Goal: Task Accomplishment & Management: Complete application form

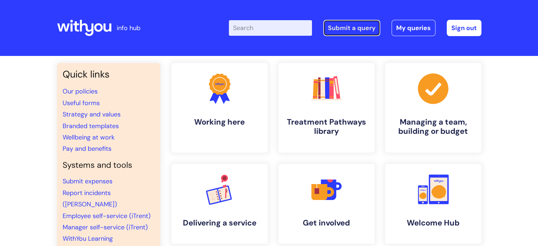
click at [345, 26] on link "Submit a query" at bounding box center [351, 28] width 57 height 16
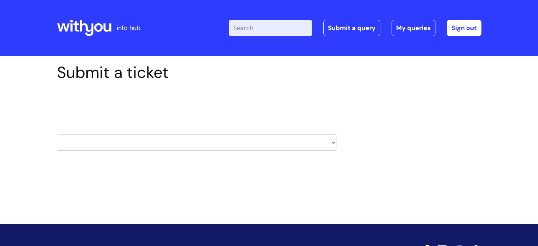
click at [176, 139] on select "HR / People IT and Support Clinical Drug Alerts Finance Accounts Data Support T…" at bounding box center [196, 142] width 279 height 16
select select "property_&_estates"
click at [57, 134] on select "HR / People IT and Support Clinical Drug Alerts Finance Accounts Data Support T…" at bounding box center [196, 142] width 279 height 16
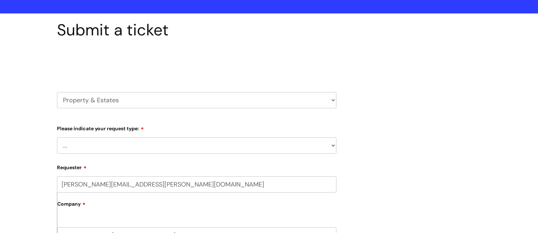
scroll to position [71, 0]
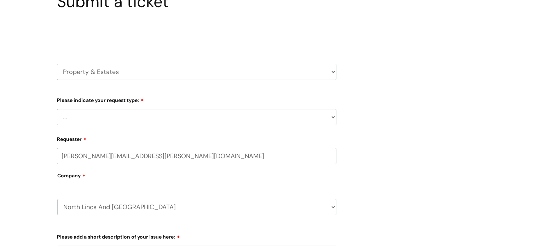
click at [190, 116] on select "... Facilities Support Lease/ Tenancy Agreements Health & Safety and Environmen…" at bounding box center [196, 117] width 279 height 16
select select "Facilities Support"
click at [57, 109] on select "... Facilities Support Lease/ Tenancy Agreements Health & Safety and Environmen…" at bounding box center [196, 117] width 279 height 16
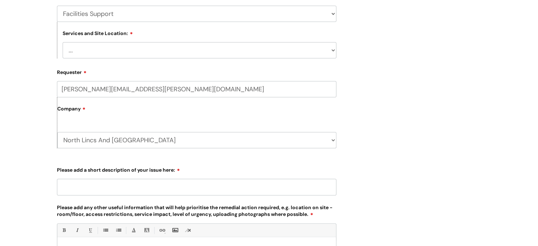
scroll to position [177, 0]
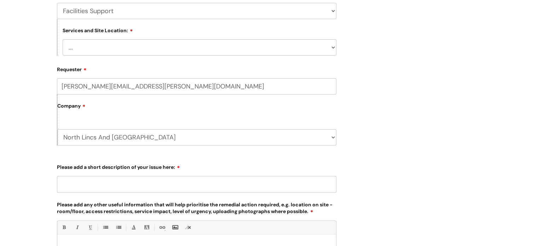
click at [182, 52] on select "... Cleethorpes Darlington Tubwell Darlington Coniscliffe Grimsby Preston Redca…" at bounding box center [200, 47] width 274 height 16
select select "Grimsby"
click at [63, 39] on select "... Cleethorpes Darlington Tubwell Darlington Coniscliffe Grimsby Preston Redca…" at bounding box center [200, 47] width 274 height 16
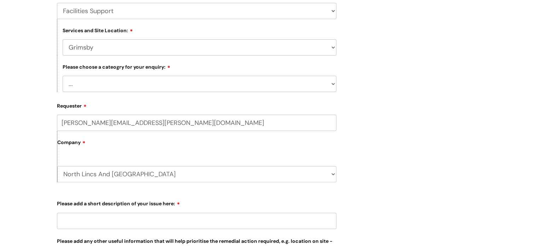
click at [174, 77] on select "... Electrical and Lighting Plumbing and Drainage Heating and Cooling Fixtures,…" at bounding box center [200, 84] width 274 height 16
select select "Fixtures, Fittings, and Furniture"
click at [63, 76] on select "... Electrical and Lighting Plumbing and Drainage Heating and Cooling Fixtures,…" at bounding box center [200, 84] width 274 height 16
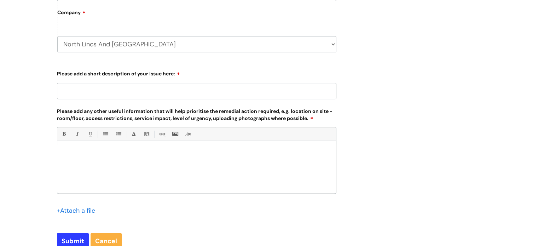
scroll to position [318, 0]
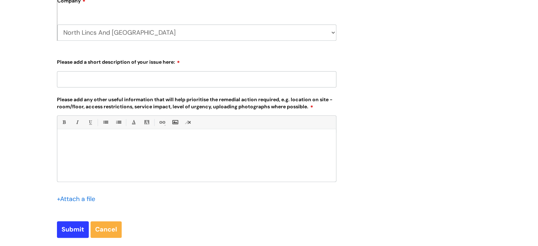
click at [157, 77] on input "Please add a short description of your issue here:" at bounding box center [196, 79] width 279 height 16
drag, startPoint x: 71, startPoint y: 79, endPoint x: 53, endPoint y: 79, distance: 17.3
type input "A toilet seat has come off whilst being cleaned."
click at [96, 147] on div at bounding box center [196, 157] width 279 height 49
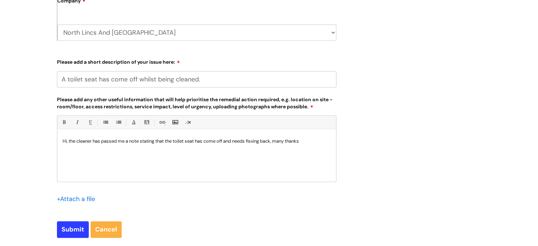
click at [256, 144] on p "Hi, the cleaner has passed me a note stating that the toilet seat has come off …" at bounding box center [197, 141] width 268 height 6
click at [273, 143] on p "Hi, the cleaner has passed me a note stating that the toilet seat has come off …" at bounding box center [197, 141] width 268 height 6
drag, startPoint x: 308, startPoint y: 155, endPoint x: 279, endPoint y: 161, distance: 29.6
click at [81, 151] on img at bounding box center [72, 148] width 18 height 6
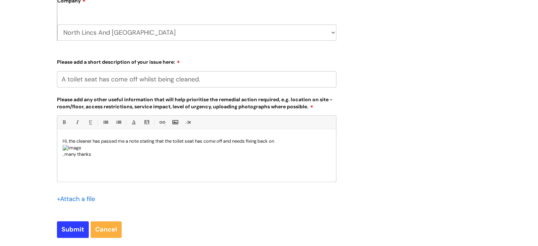
click at [81, 151] on img at bounding box center [72, 148] width 18 height 6
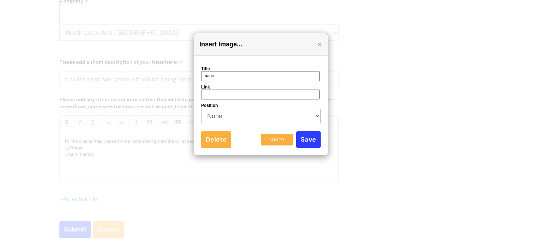
drag, startPoint x: 311, startPoint y: 164, endPoint x: 424, endPoint y: 198, distance: 118.0
click at [424, 198] on div at bounding box center [271, 123] width 543 height 246
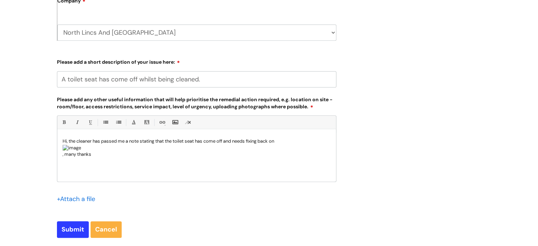
drag, startPoint x: 141, startPoint y: 160, endPoint x: 110, endPoint y: 161, distance: 31.5
click at [81, 151] on img at bounding box center [72, 148] width 18 height 6
drag, startPoint x: 222, startPoint y: 172, endPoint x: 220, endPoint y: 161, distance: 11.4
click at [220, 157] on p "Hi, the cleaner has passed me a note stating that the toilet seat has come off …" at bounding box center [197, 147] width 268 height 19
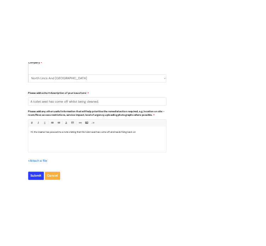
scroll to position [0, 0]
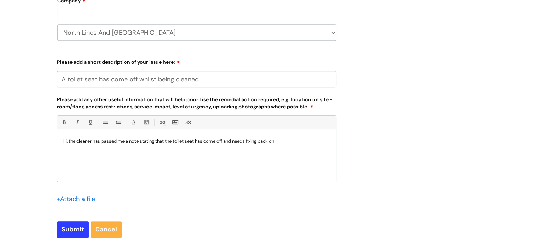
click at [286, 140] on p "Hi, the cleaner has passed me a note stating that the toilet seat has come off …" at bounding box center [197, 144] width 268 height 13
click at [67, 199] on input "file" at bounding box center [74, 198] width 35 height 9
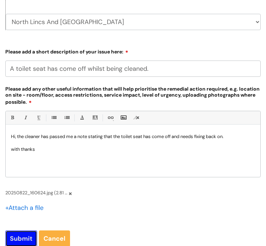
click at [11, 234] on input "Submit" at bounding box center [21, 238] width 32 height 16
type input "Please Wait..."
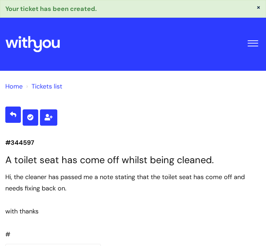
select select "Facilities Support"
select select "Grimsby"
select select "Fixtures, Fittings, and Furniture"
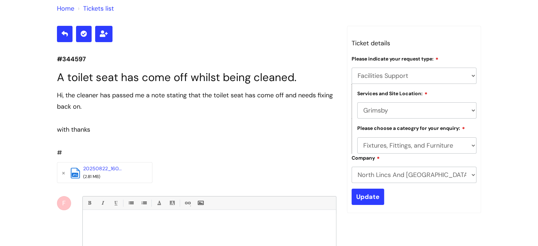
scroll to position [33, 0]
